Goal: Information Seeking & Learning: Learn about a topic

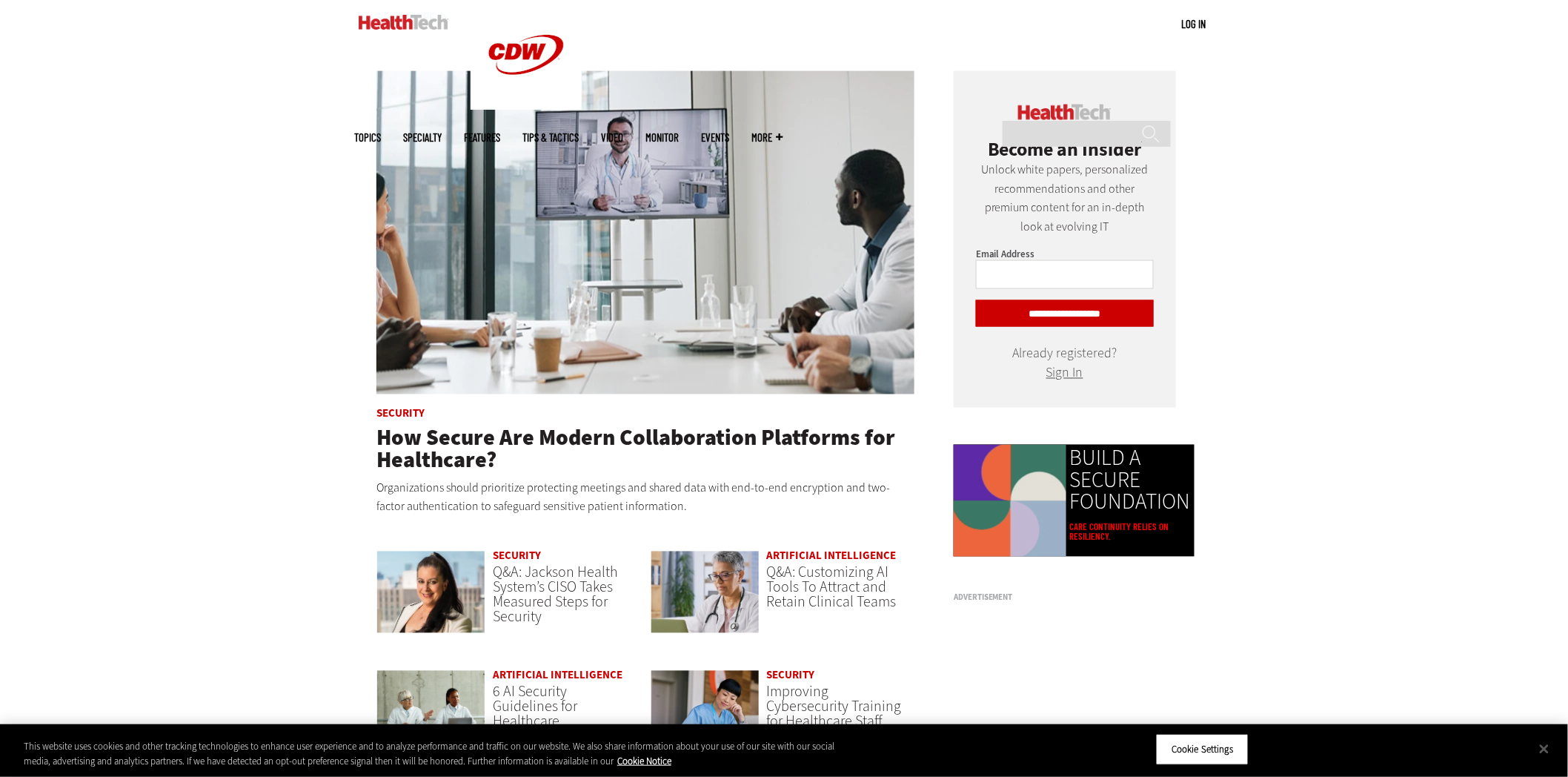
scroll to position [984, 0]
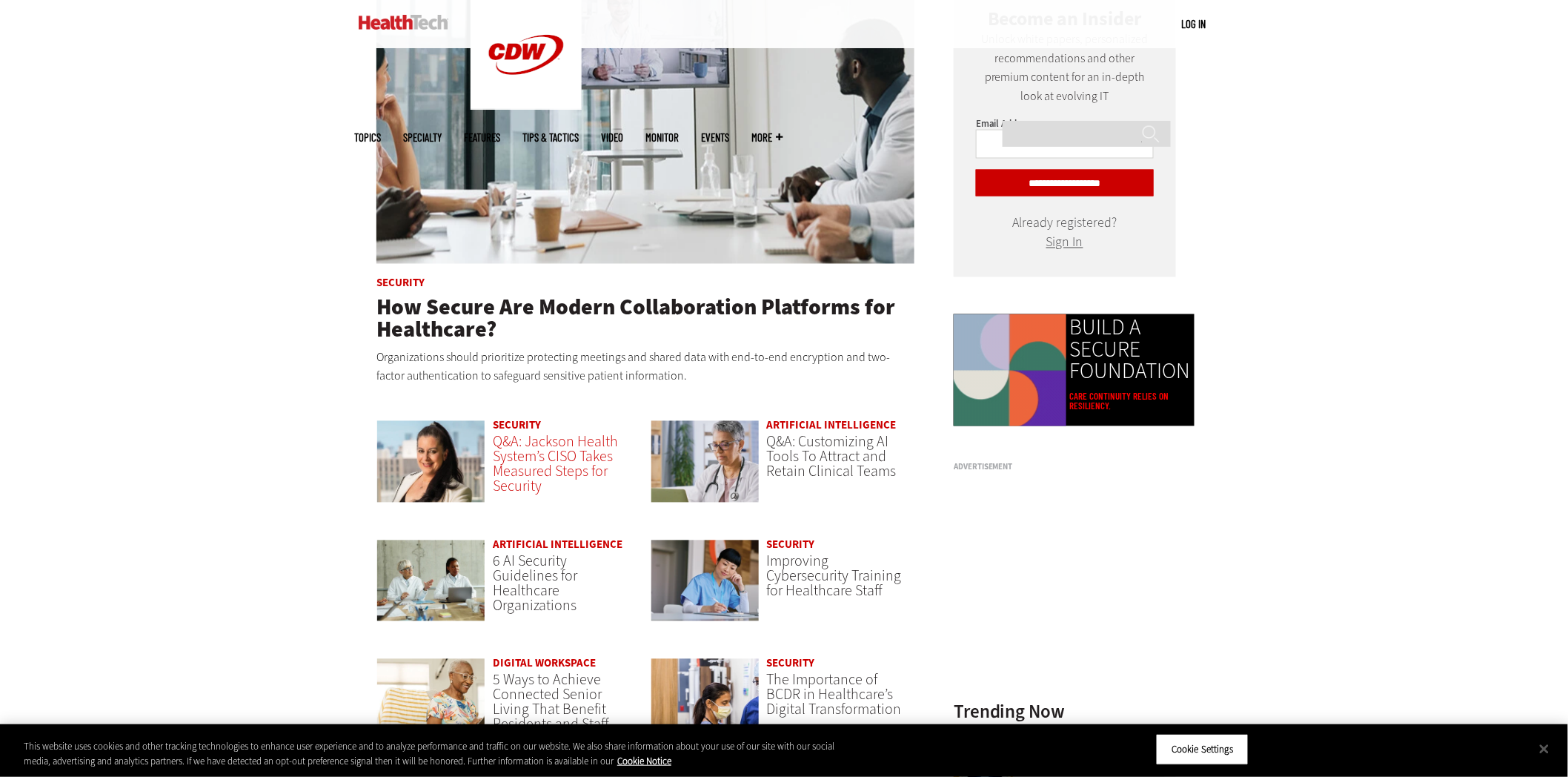
click at [531, 450] on span "Q&A: Jackson Health System’s CISO Takes Measured Steps for Security" at bounding box center [556, 464] width 125 height 64
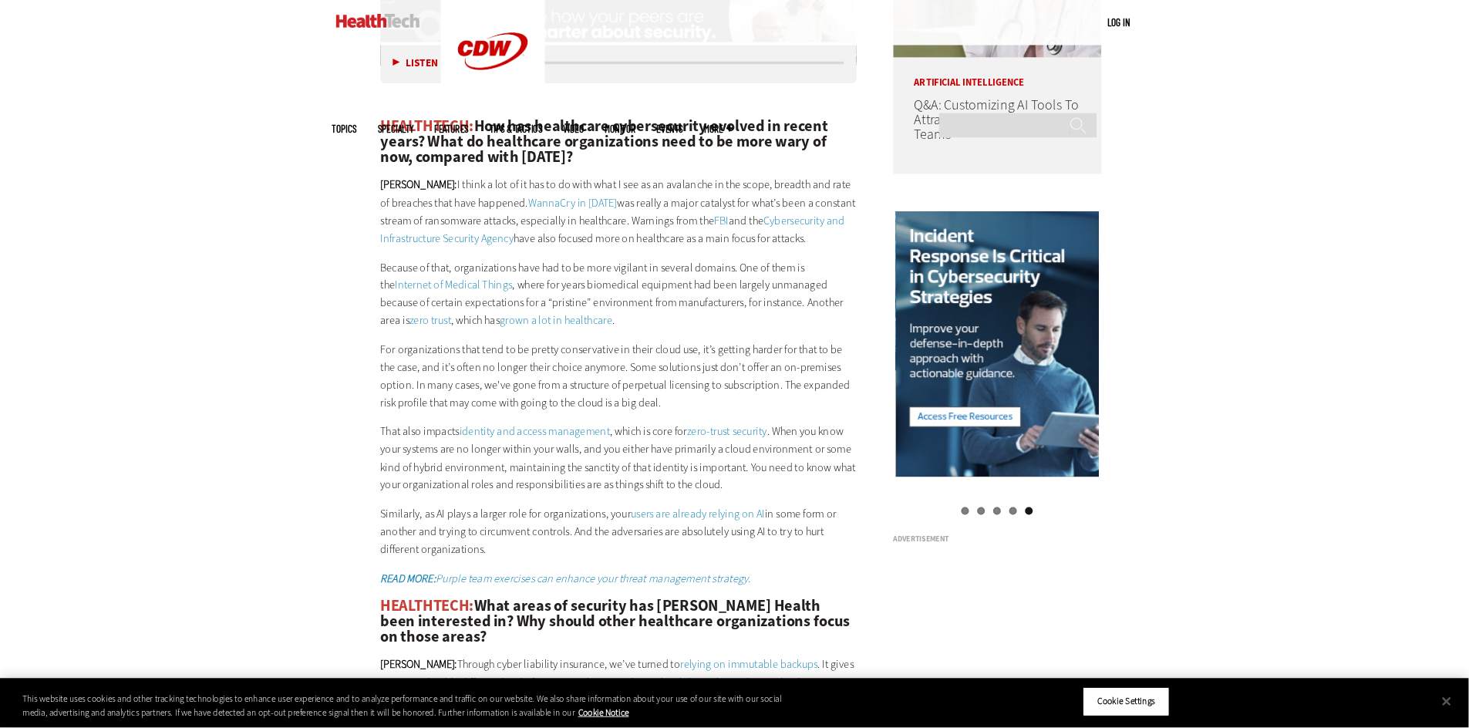
scroll to position [1537, 0]
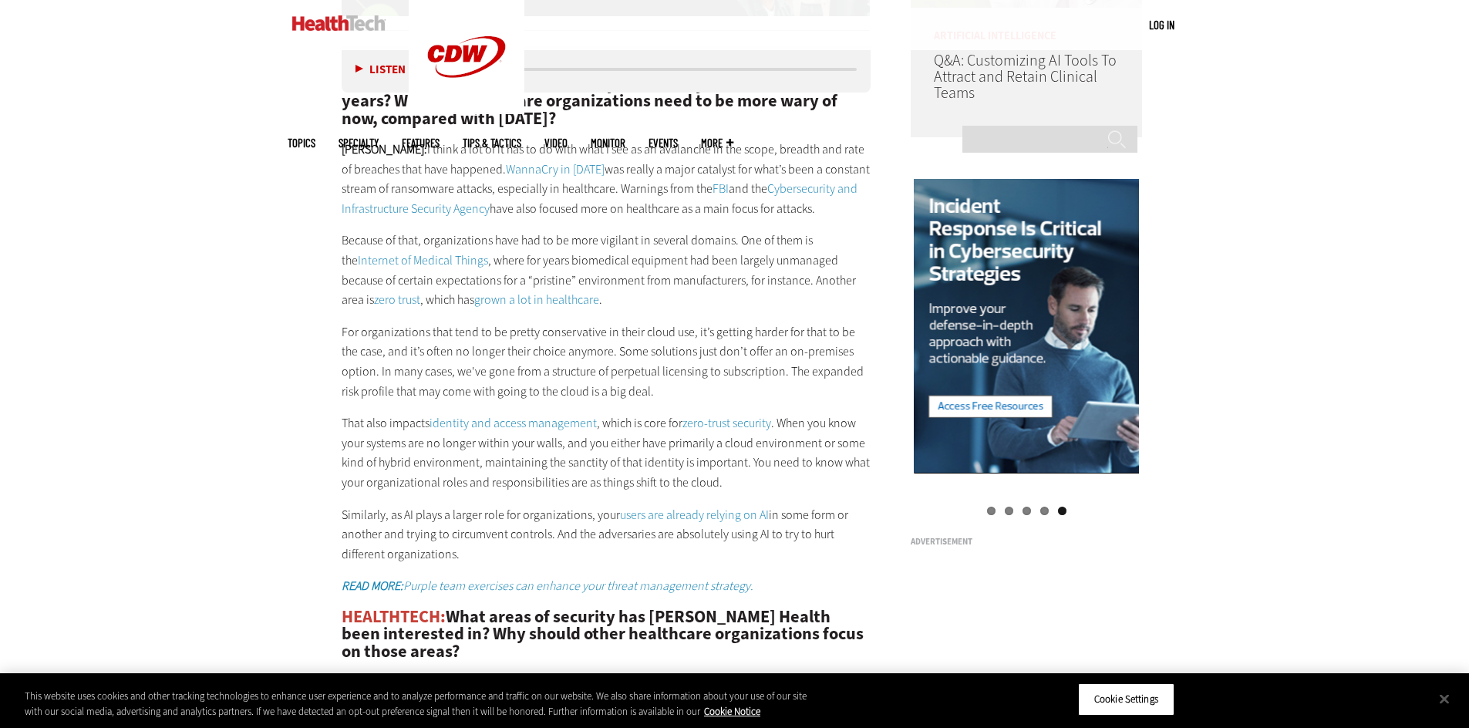
drag, startPoint x: 1644, startPoint y: 2, endPoint x: 321, endPoint y: 327, distance: 1361.6
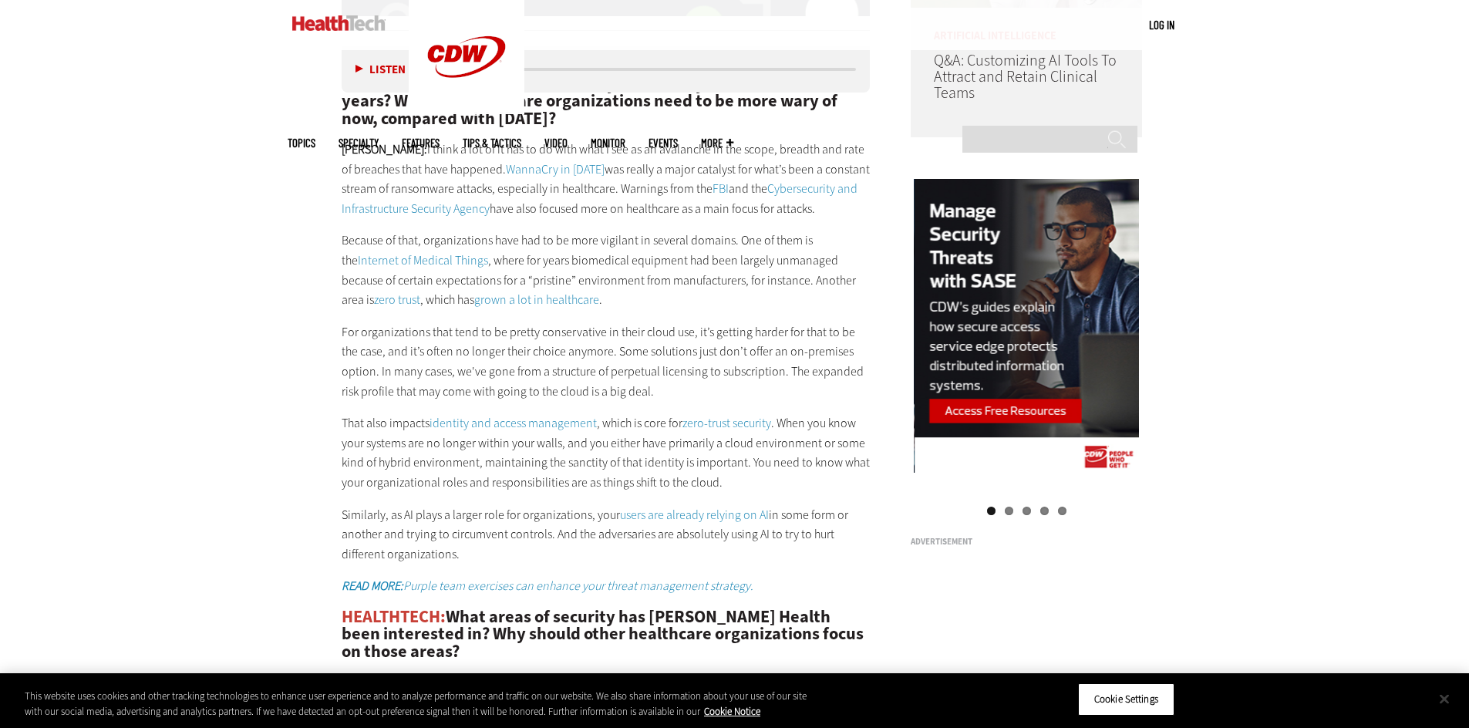
click at [1446, 700] on button "Close" at bounding box center [1444, 699] width 34 height 34
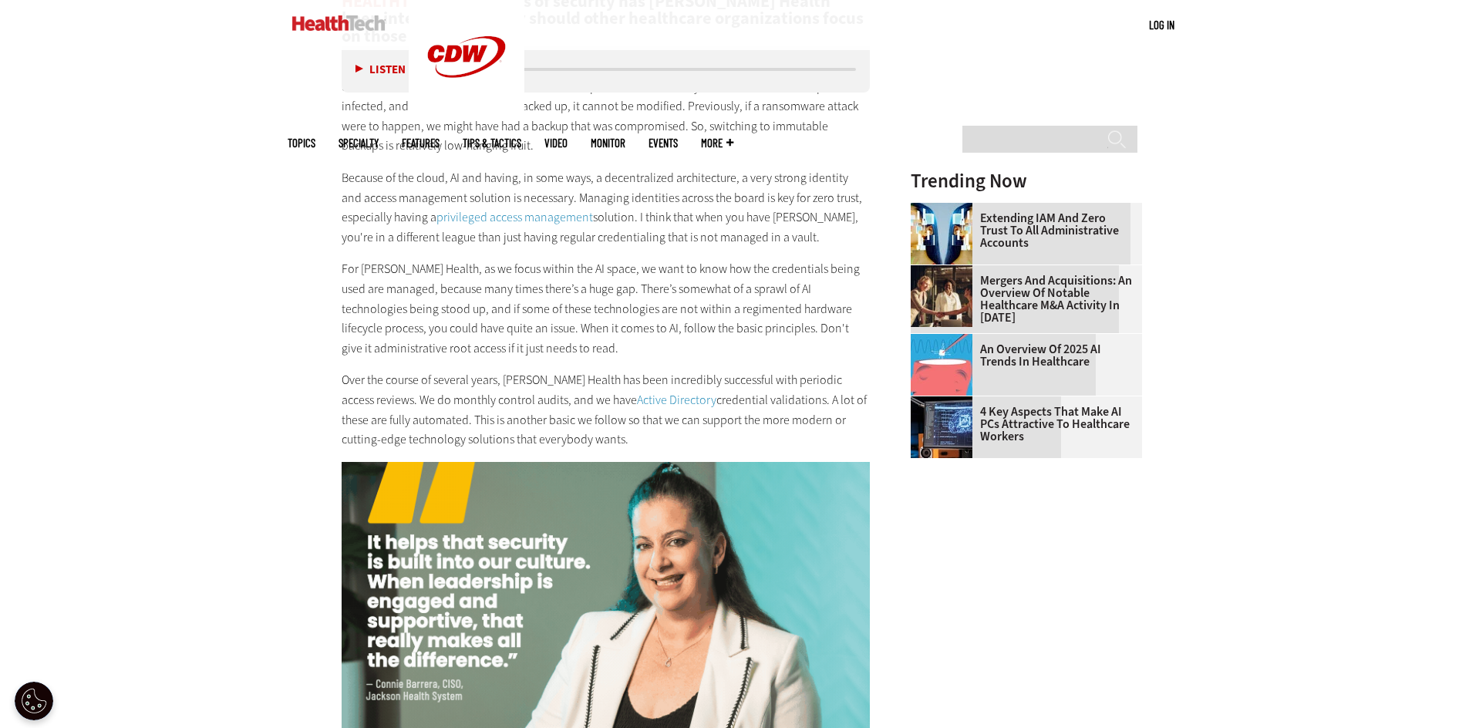
scroll to position [2154, 0]
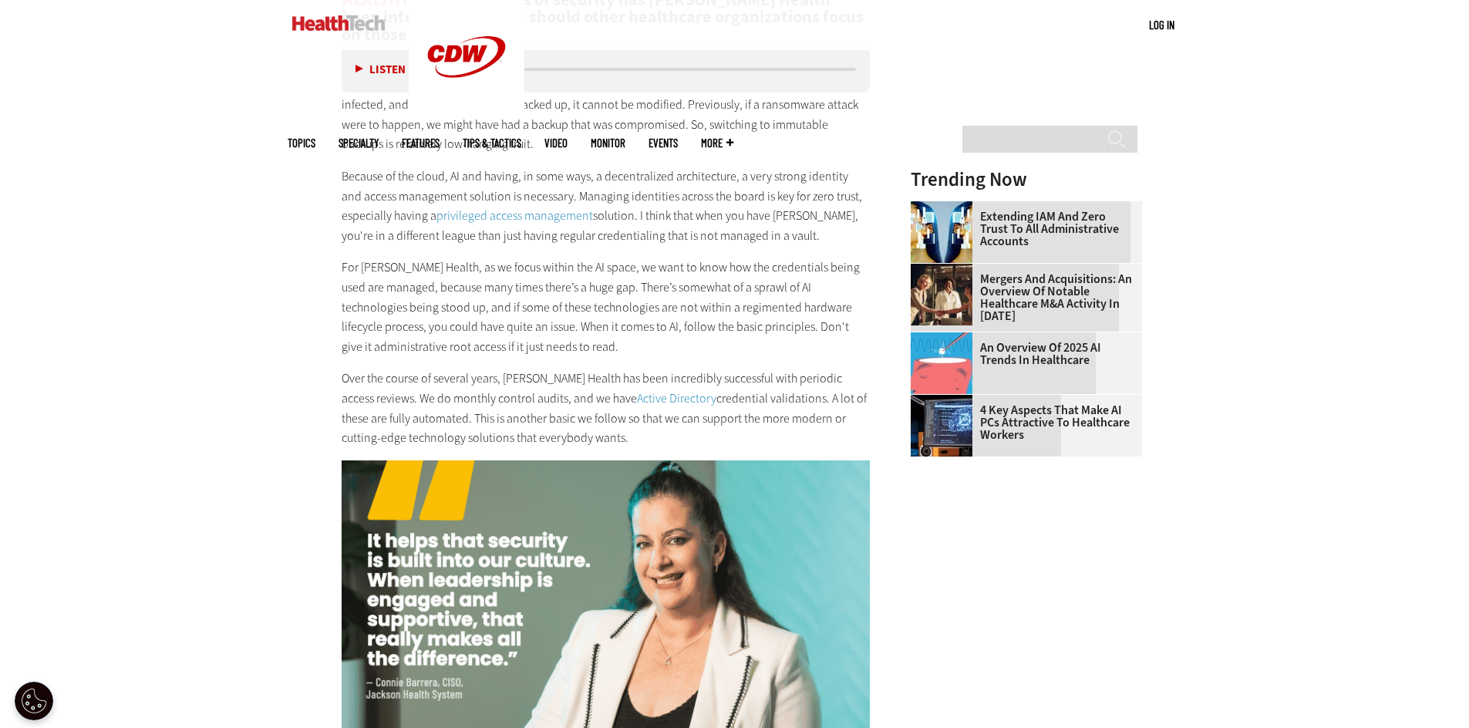
click at [267, 244] on div "Become an Insider Sign up today to receive premium content! Sign Up MENU Log in…" at bounding box center [734, 412] width 1469 height 5133
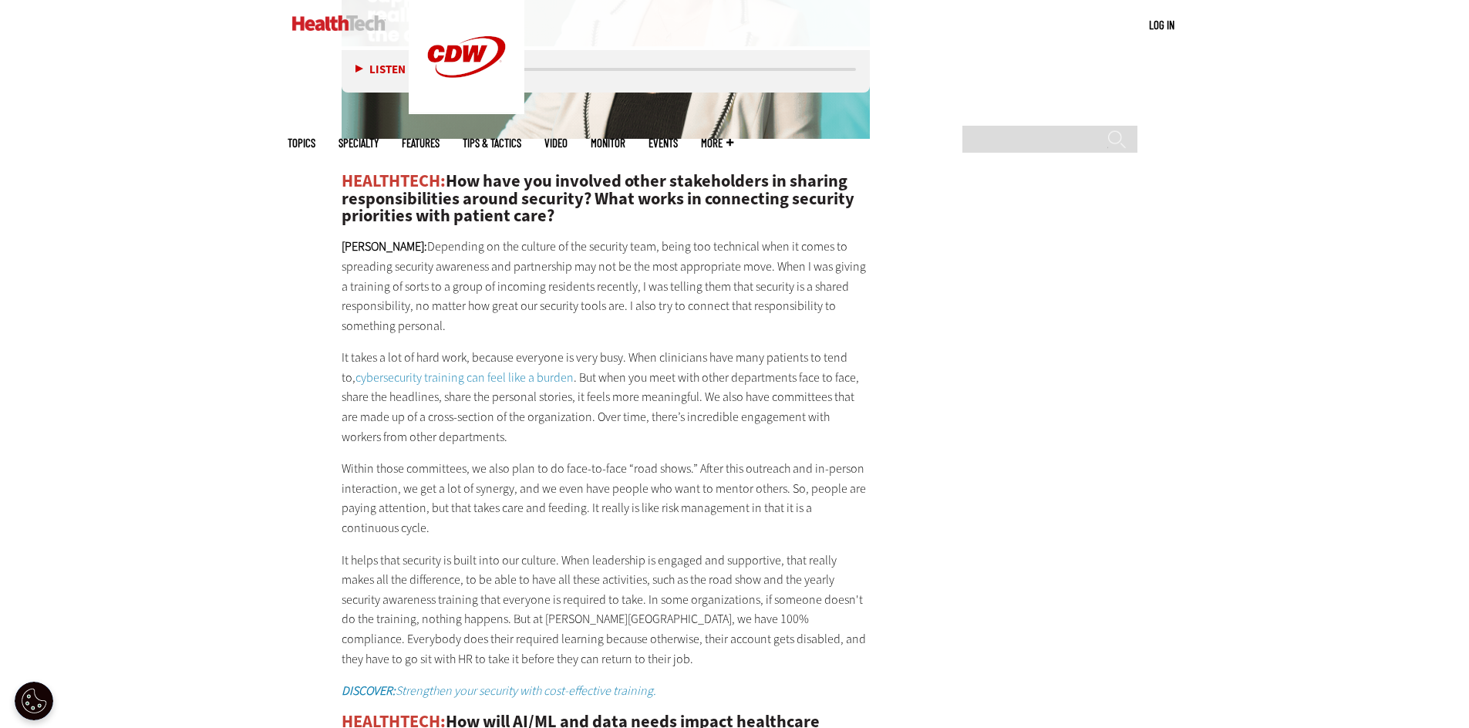
scroll to position [2848, 0]
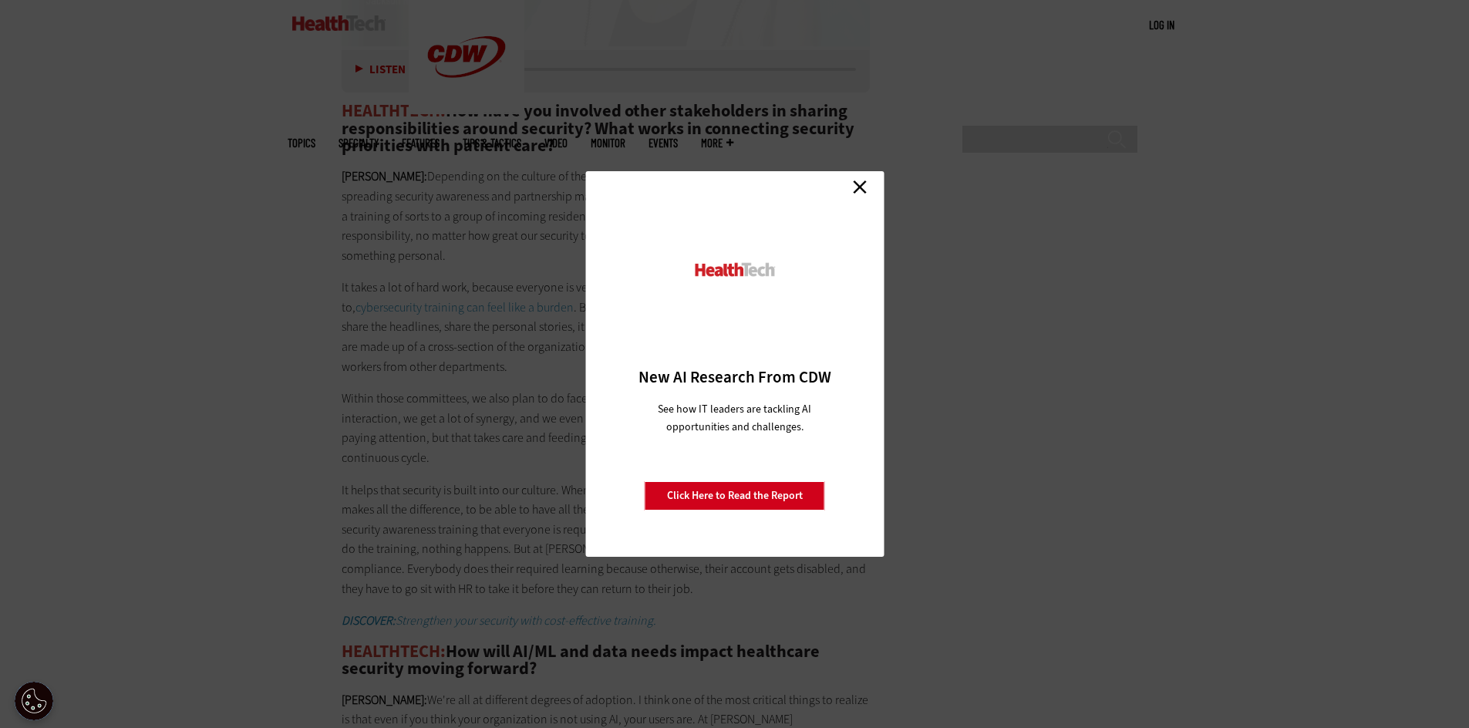
click at [862, 184] on link "Close" at bounding box center [859, 186] width 23 height 23
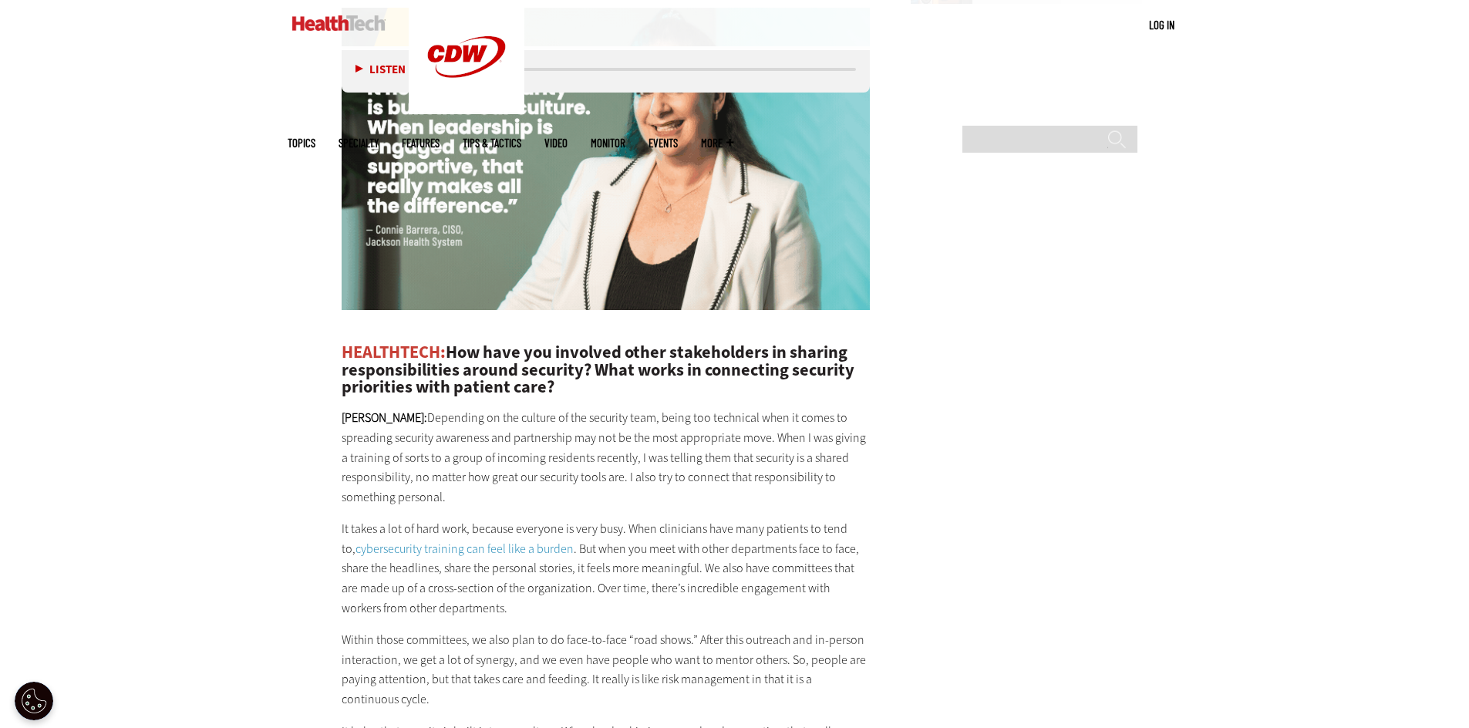
scroll to position [2385, 0]
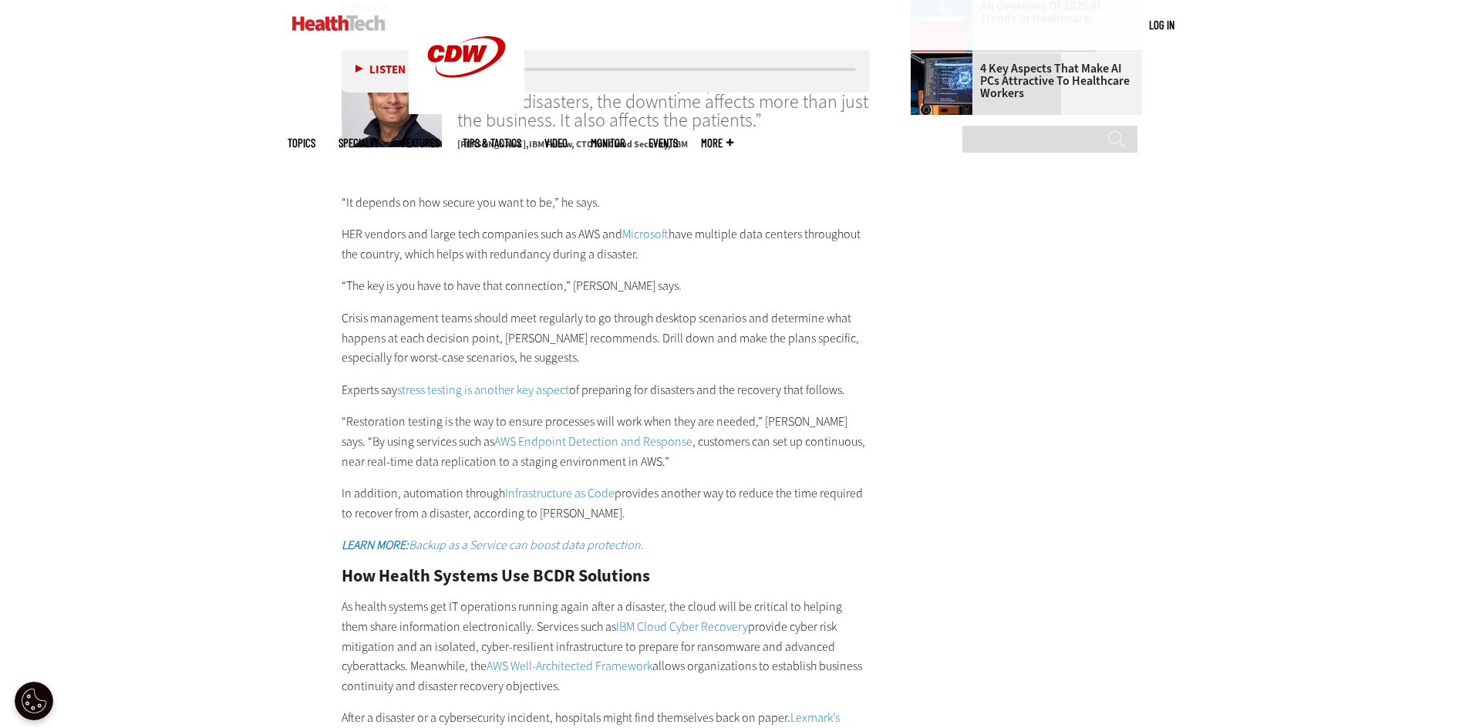
scroll to position [2775, 0]
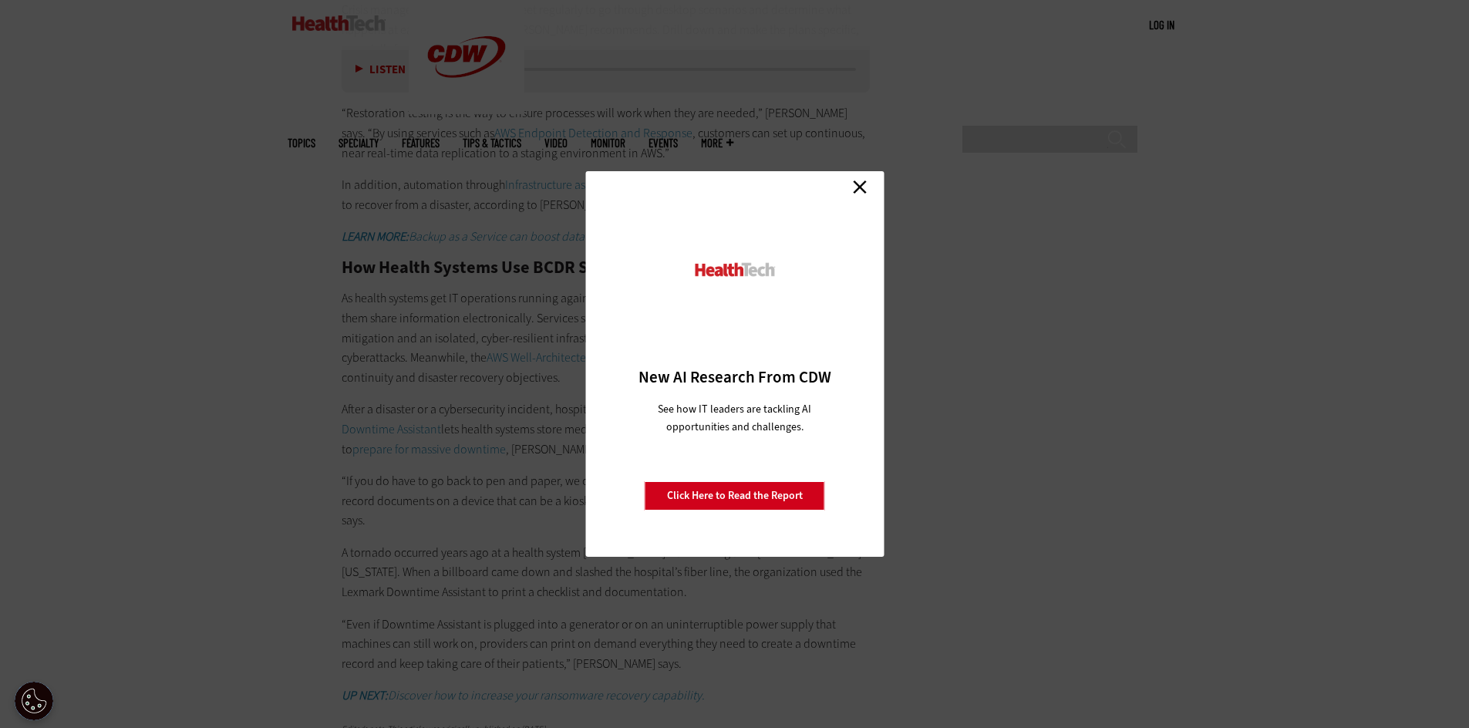
click at [861, 184] on link "Close" at bounding box center [859, 186] width 23 height 23
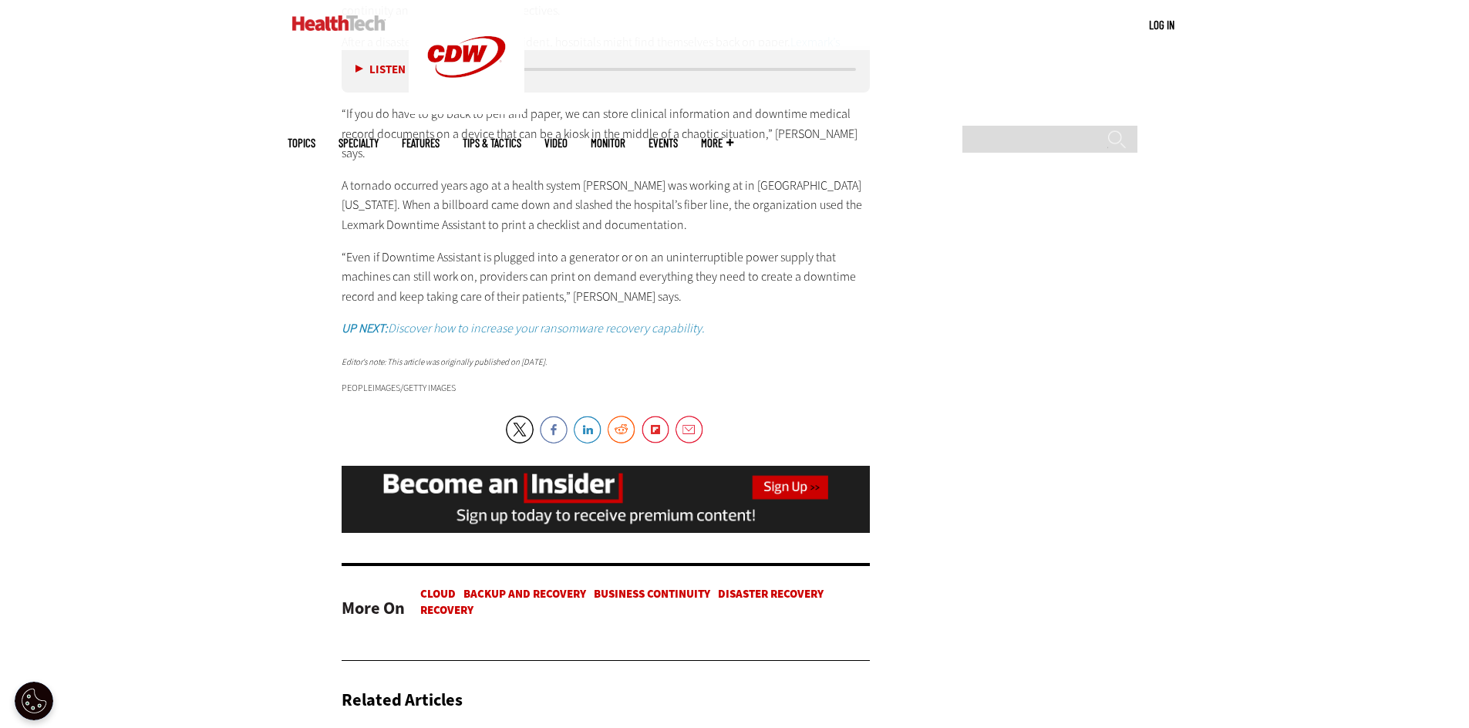
scroll to position [3161, 0]
